Goal: Task Accomplishment & Management: Use online tool/utility

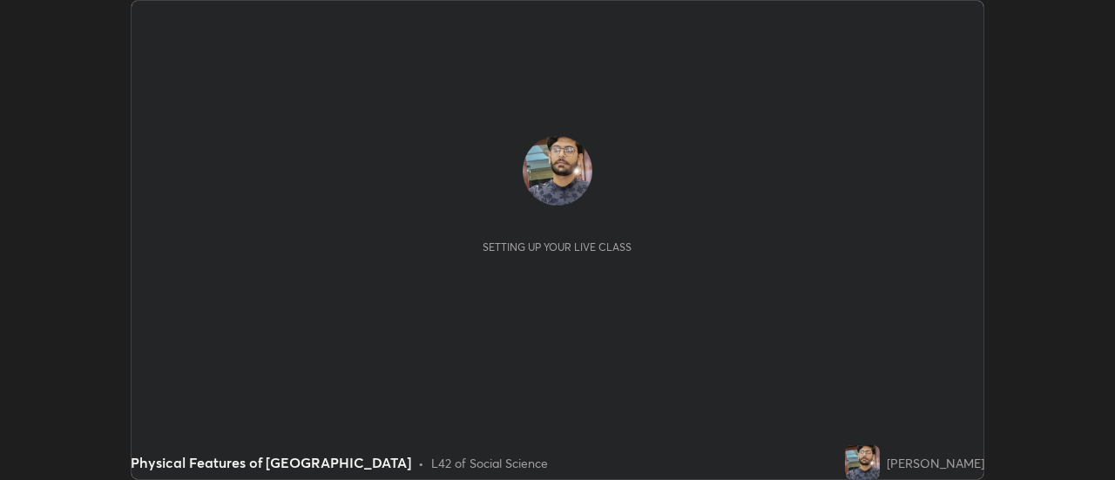
scroll to position [480, 1114]
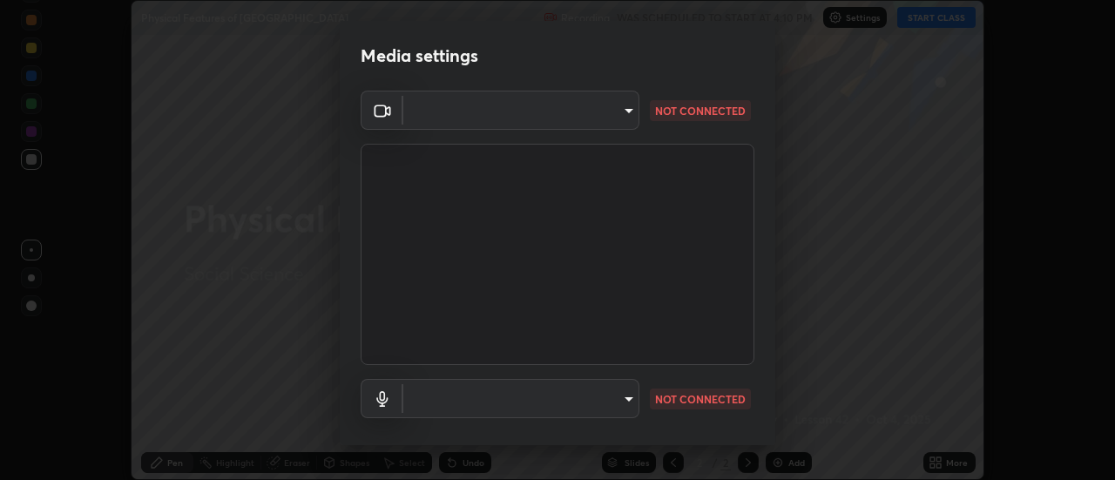
click at [575, 401] on body "Erase all Physical Features of India Recording WAS SCHEDULED TO START AT 4:10 P…" at bounding box center [557, 240] width 1115 height 480
type input "22fd1baf326a4dc2477b81f4db25bcd6a257ae2ff3fe6e8918437301c5c1cc95"
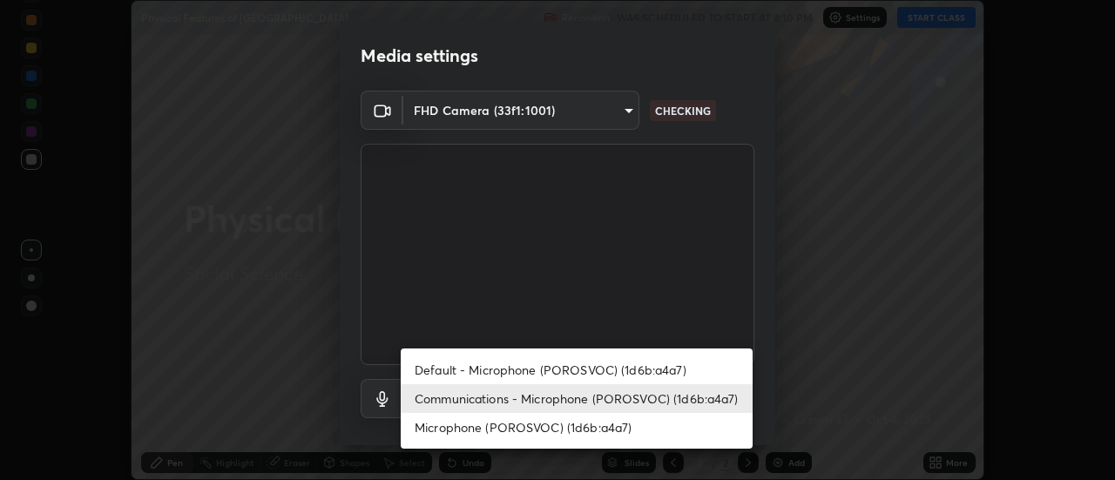
click at [570, 370] on li "Default - Microphone (POROSVOC) (1d6b:a4a7)" at bounding box center [577, 369] width 352 height 29
type input "default"
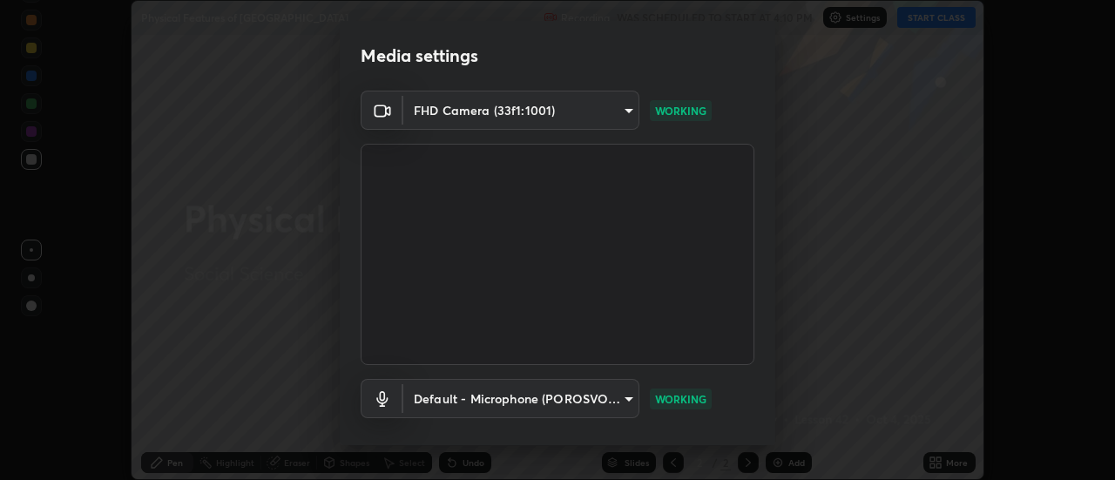
click at [617, 396] on body "Erase all Physical Features of India Recording WAS SCHEDULED TO START AT 4:10 P…" at bounding box center [557, 240] width 1115 height 480
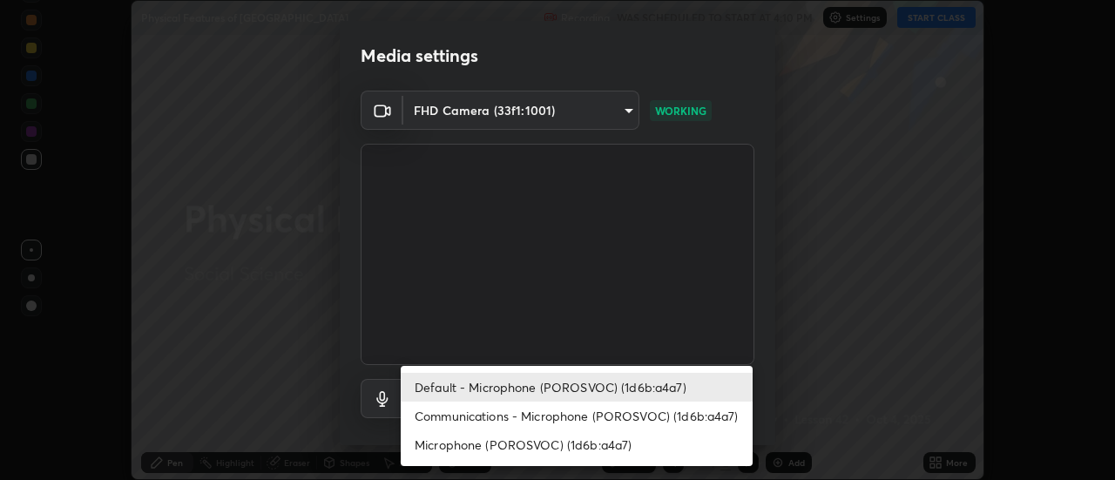
click at [585, 388] on li "Default - Microphone (POROSVOC) (1d6b:a4a7)" at bounding box center [577, 387] width 352 height 29
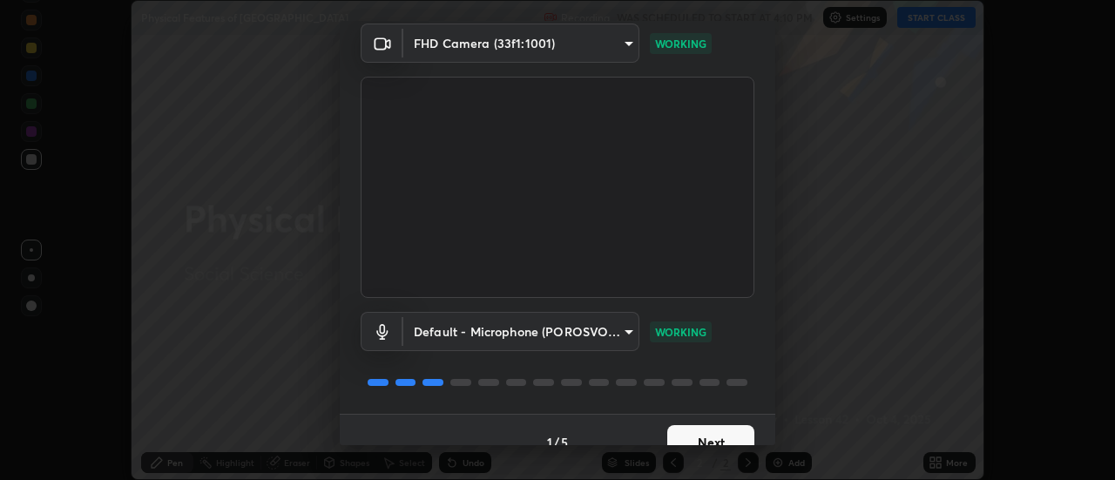
scroll to position [91, 0]
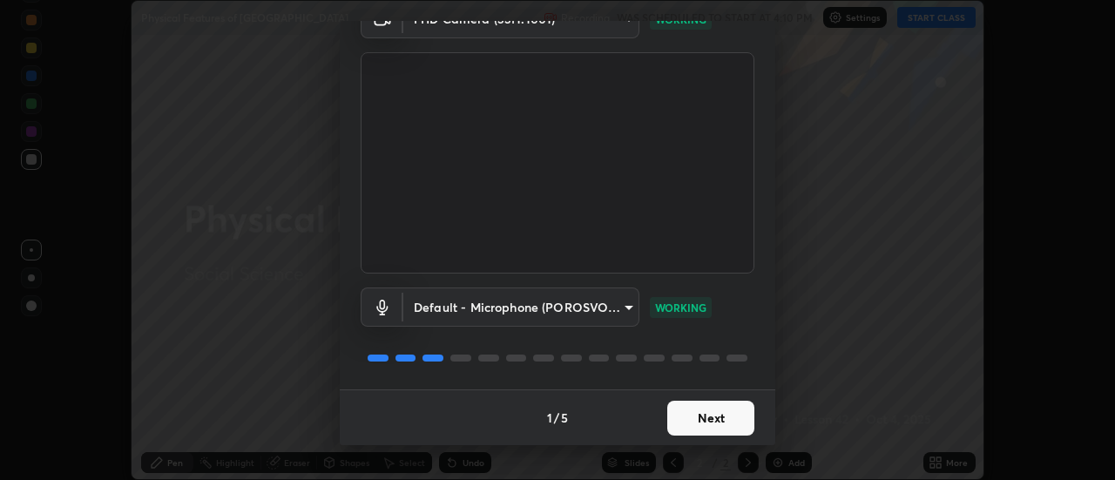
click at [705, 419] on button "Next" at bounding box center [710, 418] width 87 height 35
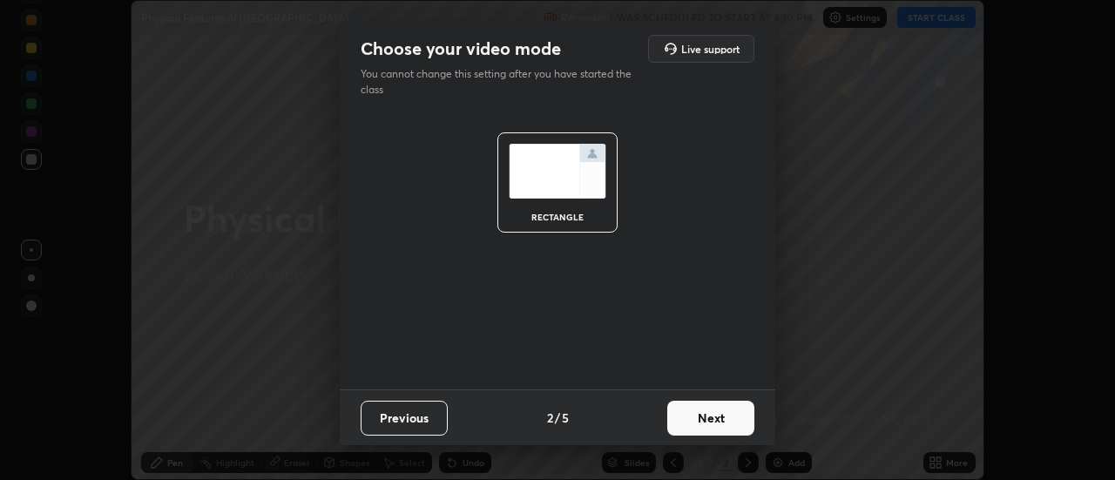
click at [717, 421] on button "Next" at bounding box center [710, 418] width 87 height 35
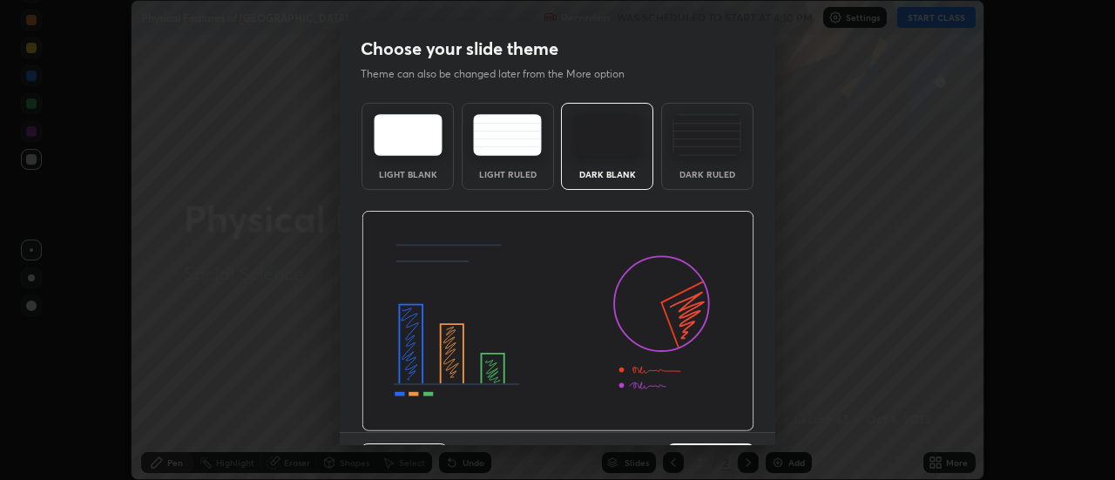
scroll to position [43, 0]
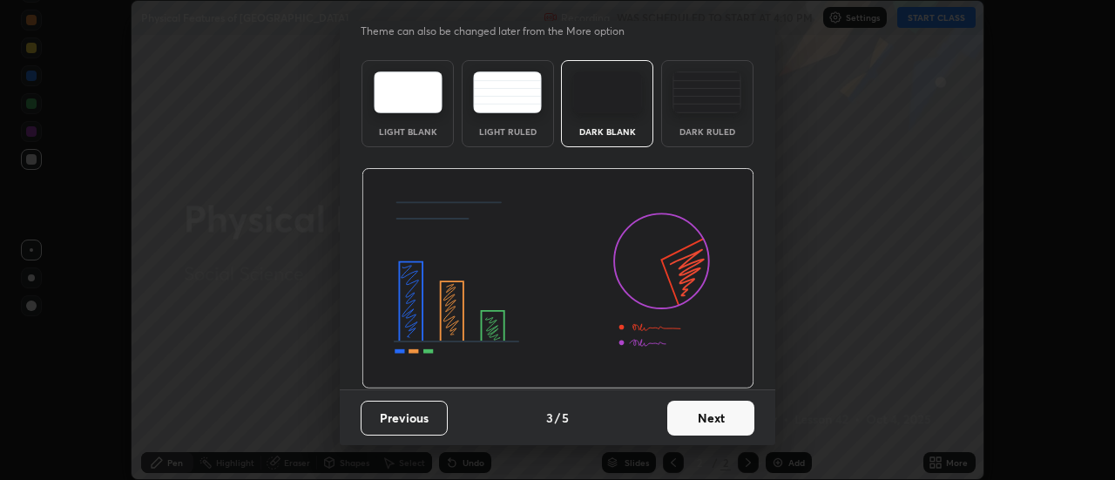
click at [708, 419] on button "Next" at bounding box center [710, 418] width 87 height 35
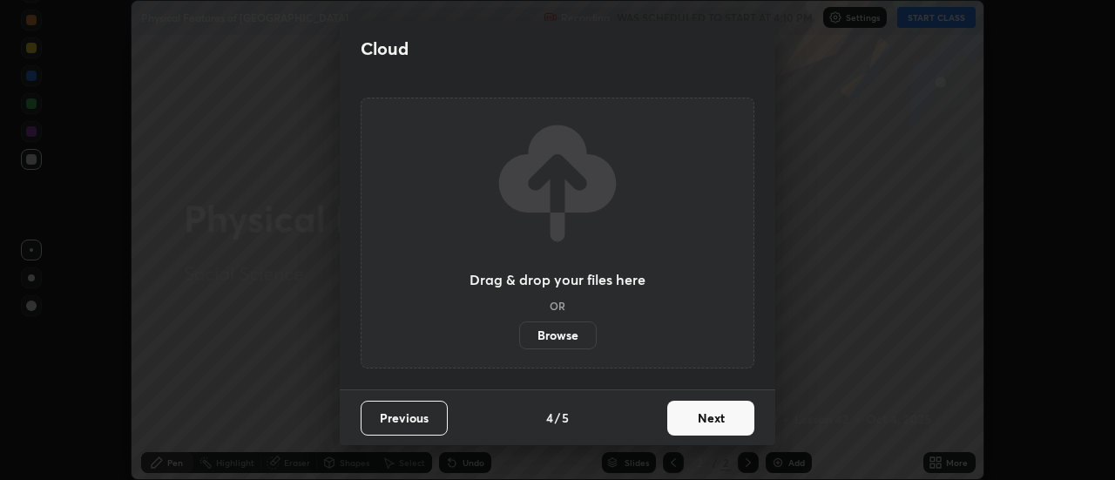
click at [704, 423] on button "Next" at bounding box center [710, 418] width 87 height 35
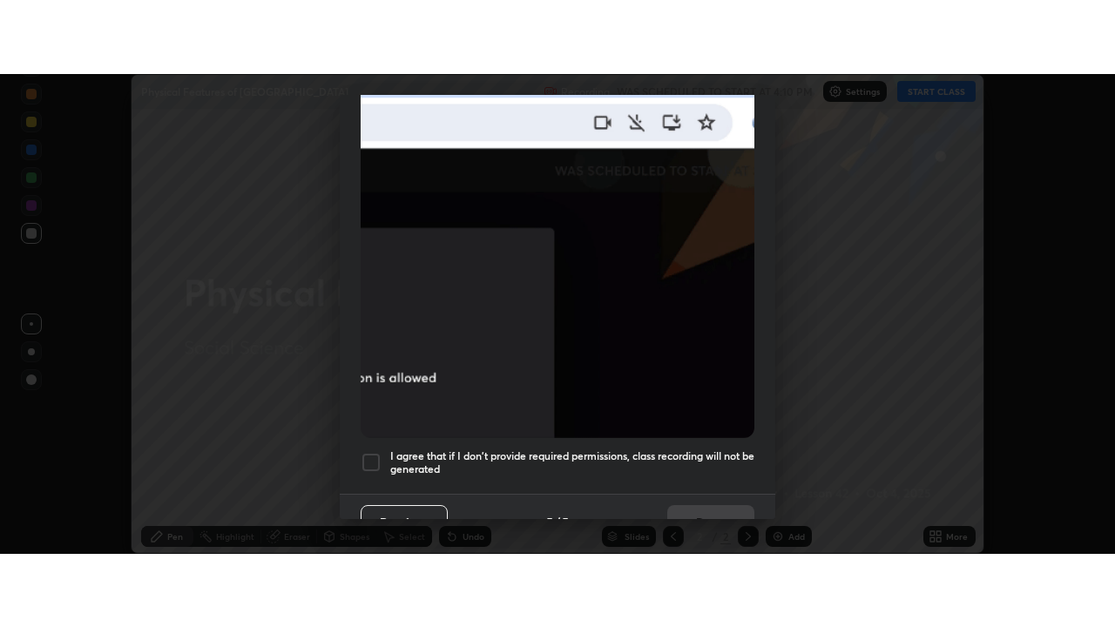
scroll to position [447, 0]
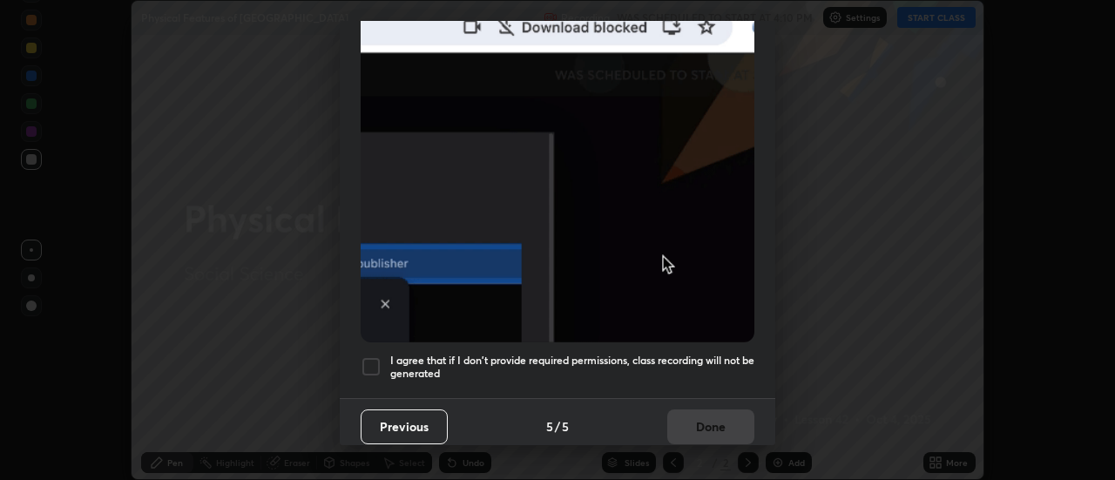
click at [373, 356] on div at bounding box center [371, 366] width 21 height 21
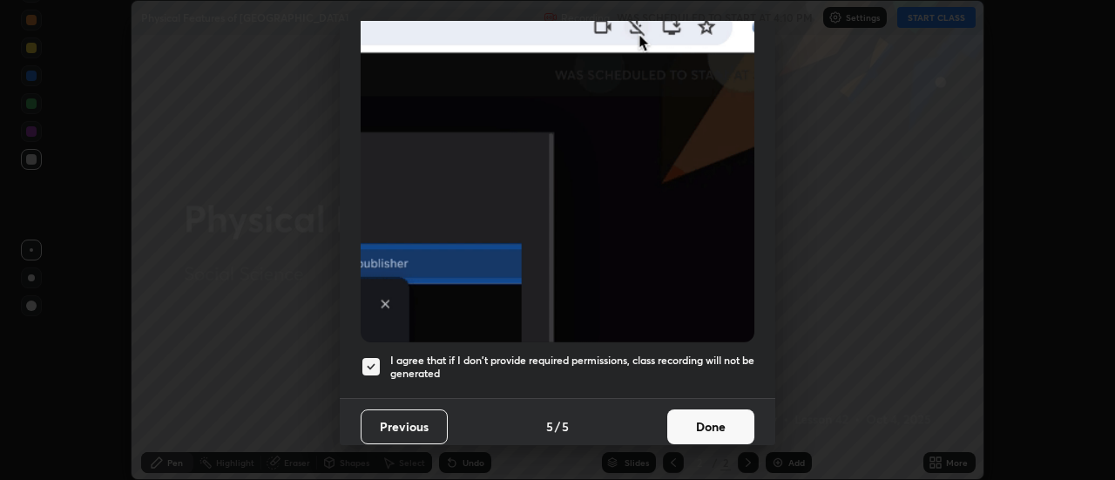
click at [732, 427] on button "Done" at bounding box center [710, 426] width 87 height 35
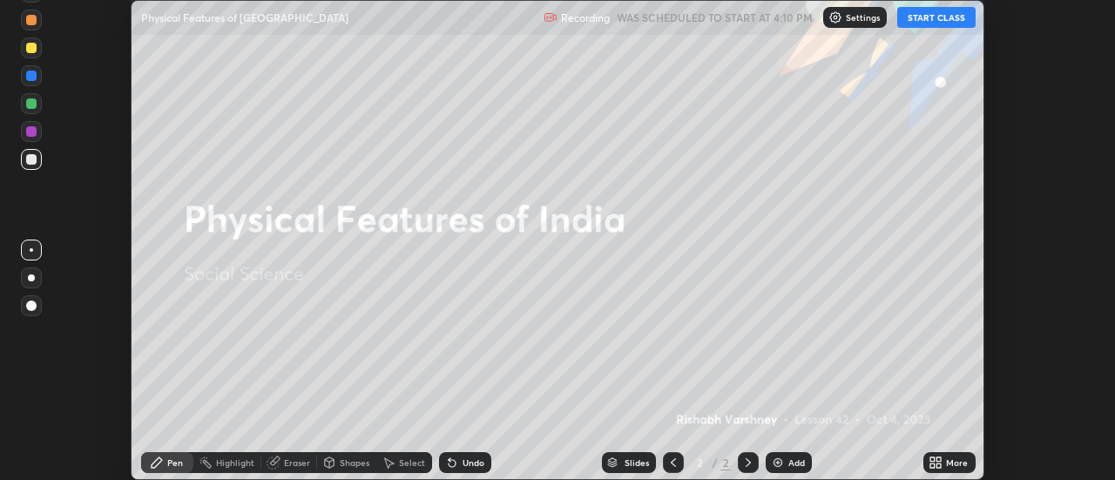
click at [925, 462] on div "More" at bounding box center [949, 462] width 52 height 21
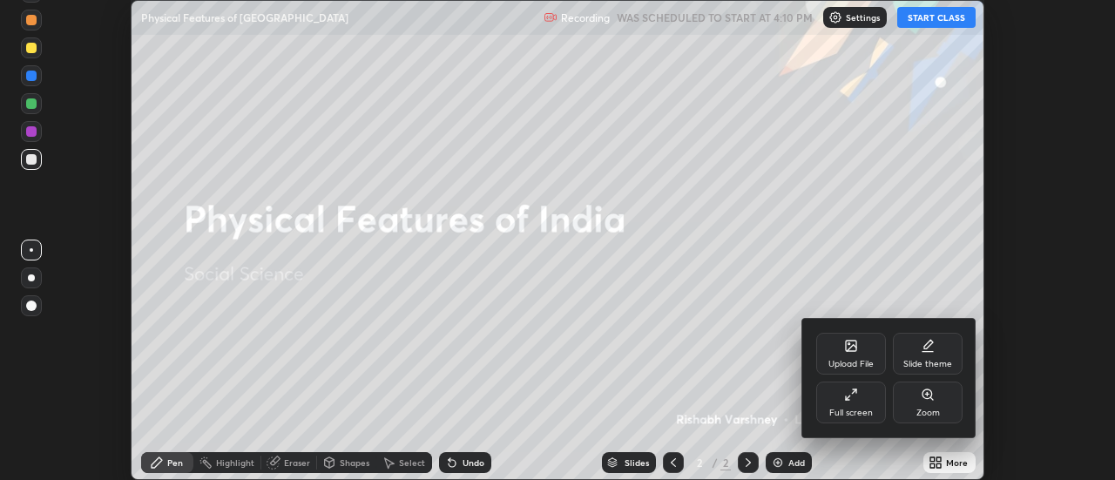
click at [848, 399] on icon at bounding box center [847, 397] width 3 height 3
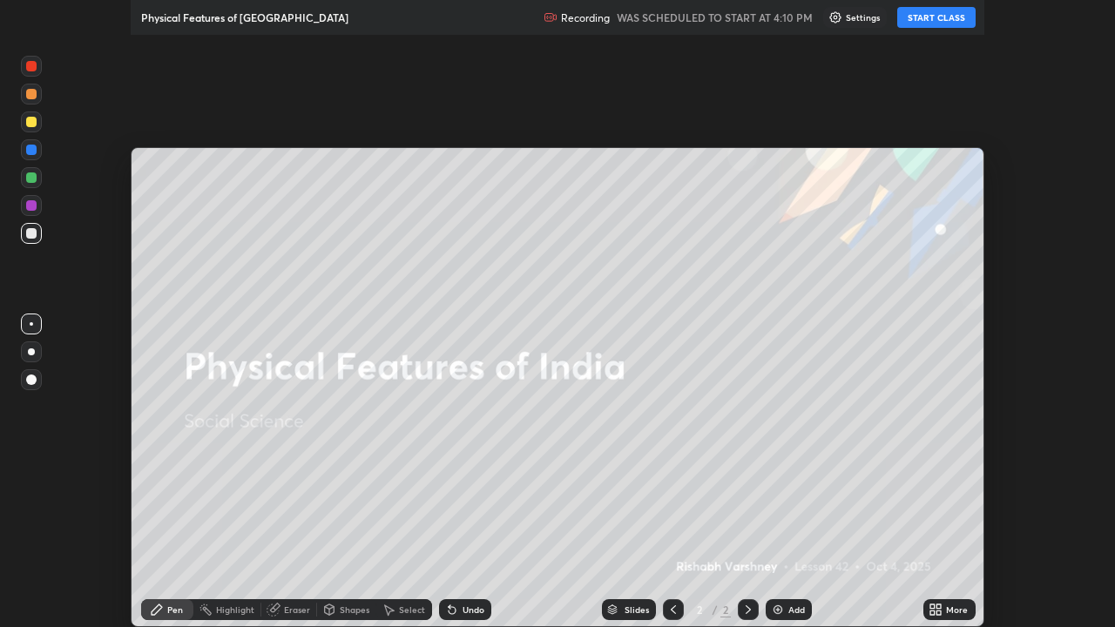
scroll to position [627, 1115]
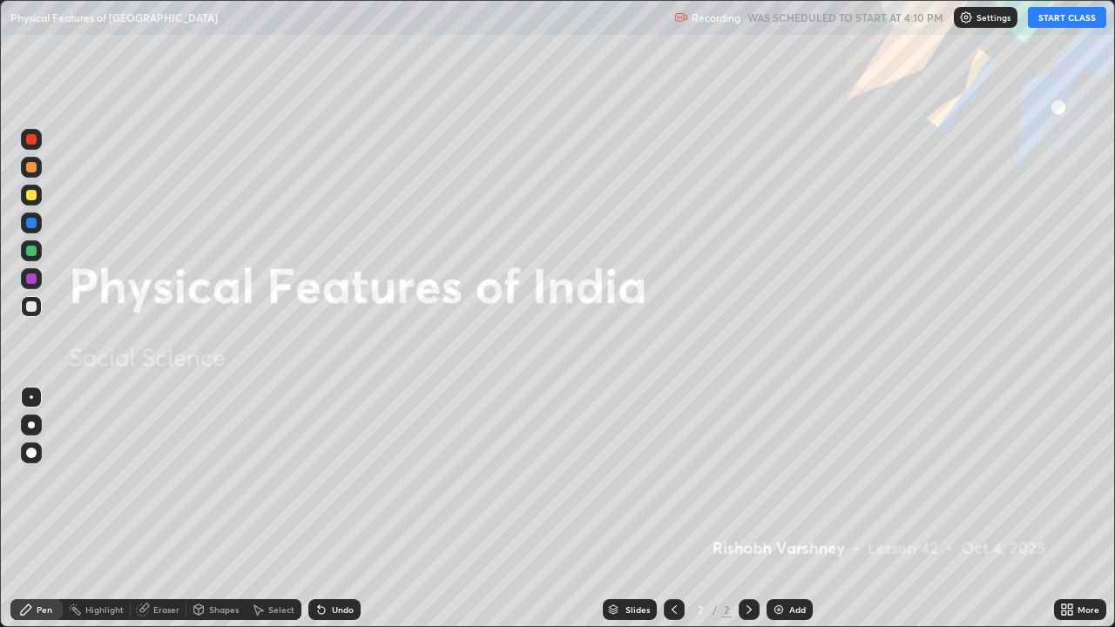
click at [1056, 19] on button "START CLASS" at bounding box center [1067, 17] width 78 height 21
click at [1066, 15] on button "START CLASS" at bounding box center [1067, 17] width 78 height 21
click at [1068, 14] on button "START CLASS" at bounding box center [1067, 17] width 78 height 21
click at [795, 479] on div "Add" at bounding box center [797, 609] width 17 height 9
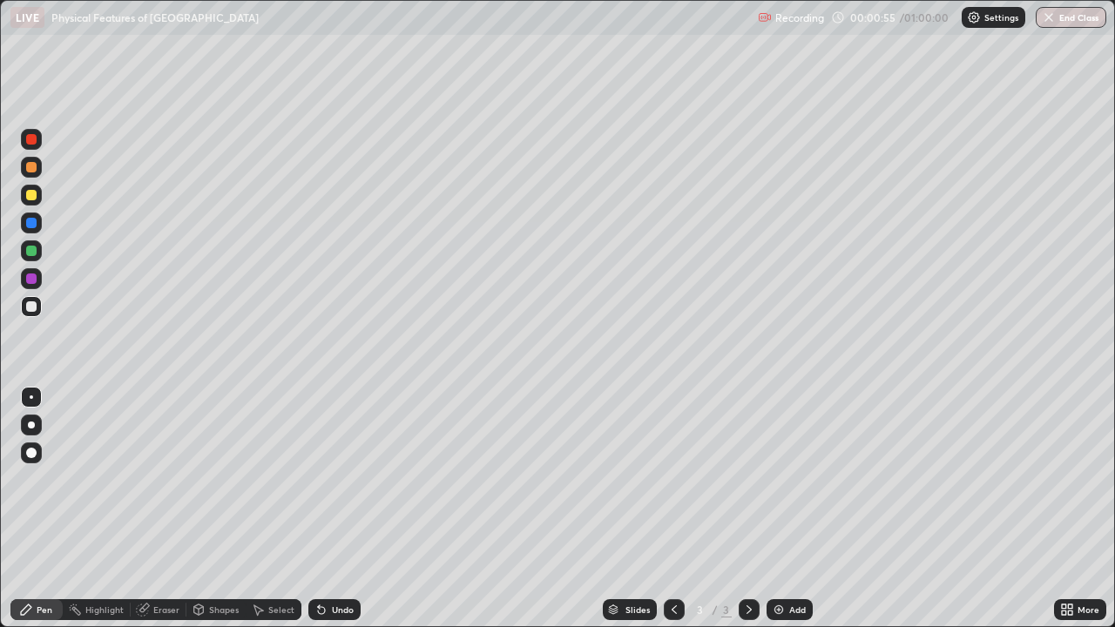
click at [29, 173] on div at bounding box center [31, 167] width 21 height 21
click at [799, 479] on div "Add" at bounding box center [789, 609] width 46 height 21
click at [24, 193] on div at bounding box center [31, 195] width 21 height 21
click at [30, 254] on div at bounding box center [31, 251] width 10 height 10
click at [30, 174] on div at bounding box center [31, 167] width 21 height 21
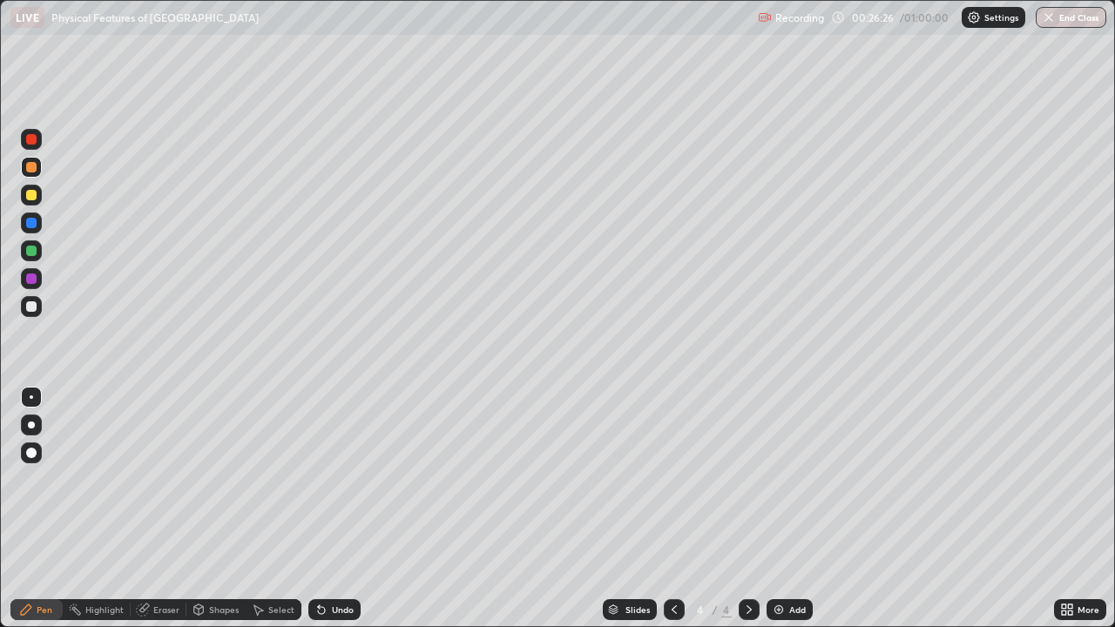
click at [33, 249] on div at bounding box center [31, 251] width 10 height 10
click at [39, 304] on div at bounding box center [31, 306] width 21 height 21
click at [779, 479] on img at bounding box center [779, 610] width 14 height 14
click at [786, 479] on div "Add" at bounding box center [789, 609] width 46 height 21
click at [0, 140] on div "Setting up your live class" at bounding box center [557, 313] width 1115 height 627
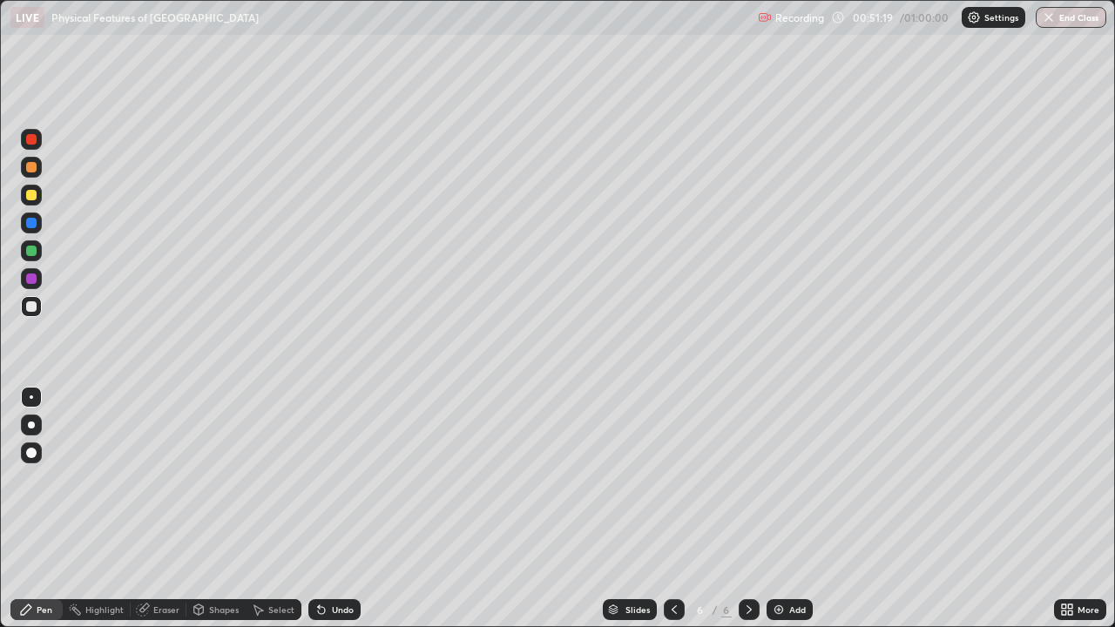
click at [1066, 14] on button "End Class" at bounding box center [1070, 17] width 71 height 21
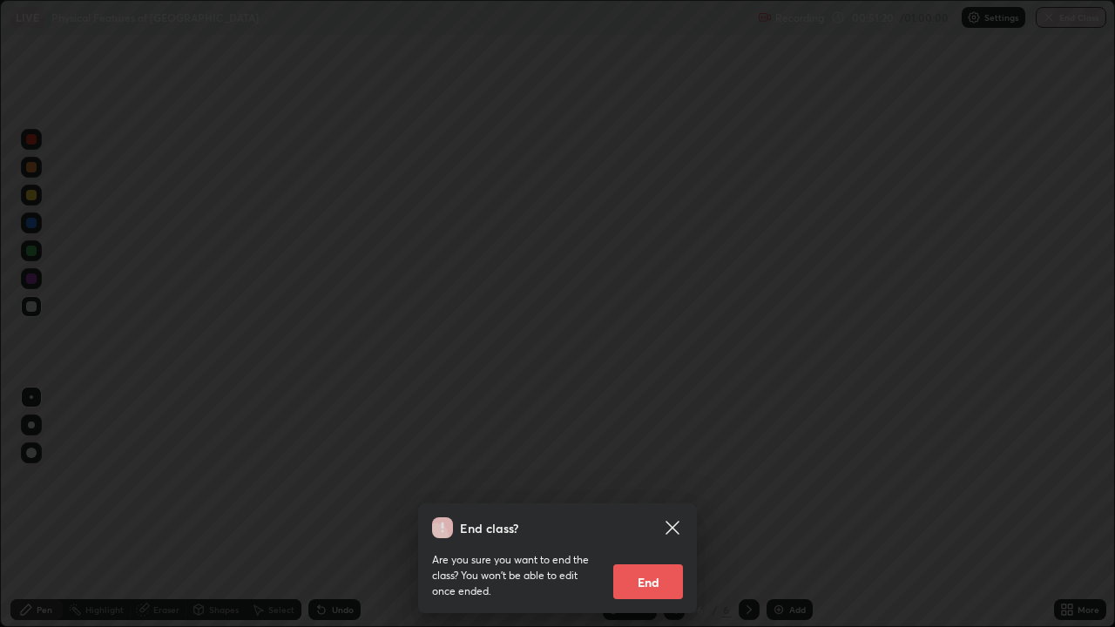
click at [648, 479] on button "End" at bounding box center [648, 581] width 70 height 35
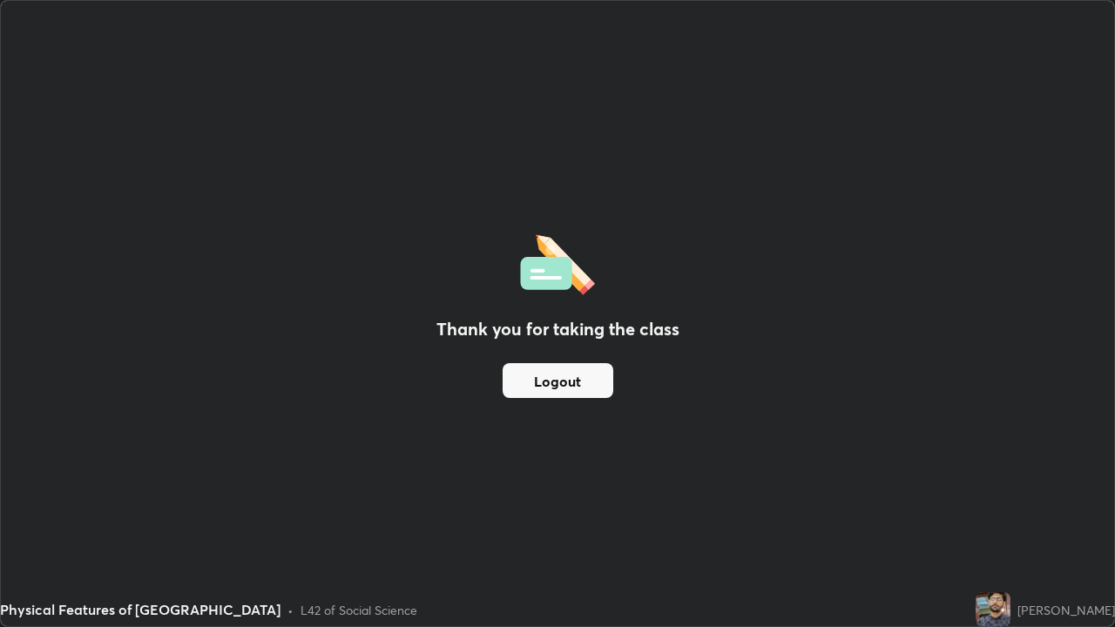
click at [565, 380] on button "Logout" at bounding box center [557, 380] width 111 height 35
